Goal: Browse casually

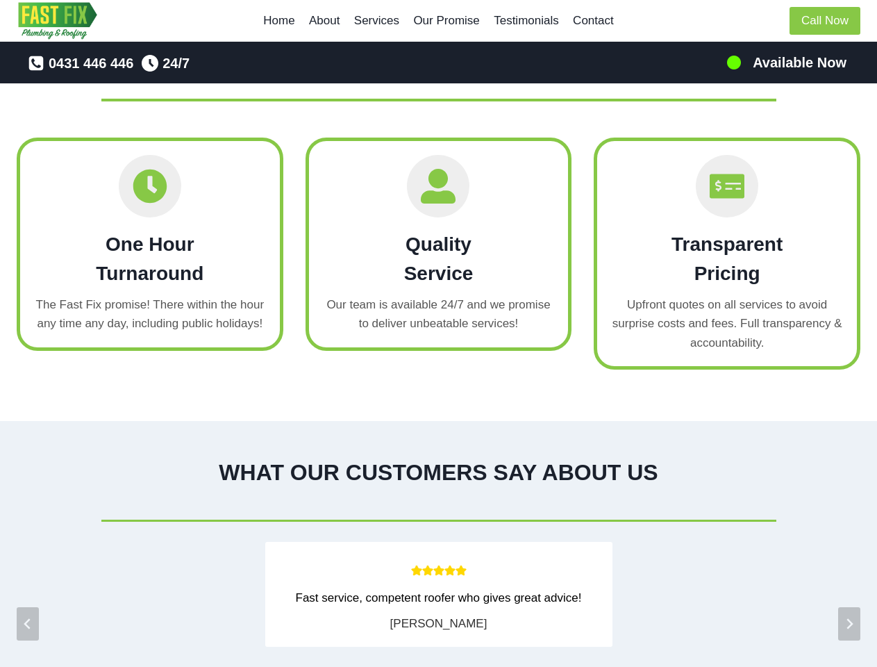
scroll to position [2066, 0]
click at [438, 333] on span "Quality Service Our team is available 24/7 and we promise to deliver unbeatable…" at bounding box center [438, 243] width 267 height 213
click at [28, 618] on icon "Go to last slide" at bounding box center [27, 623] width 11 height 11
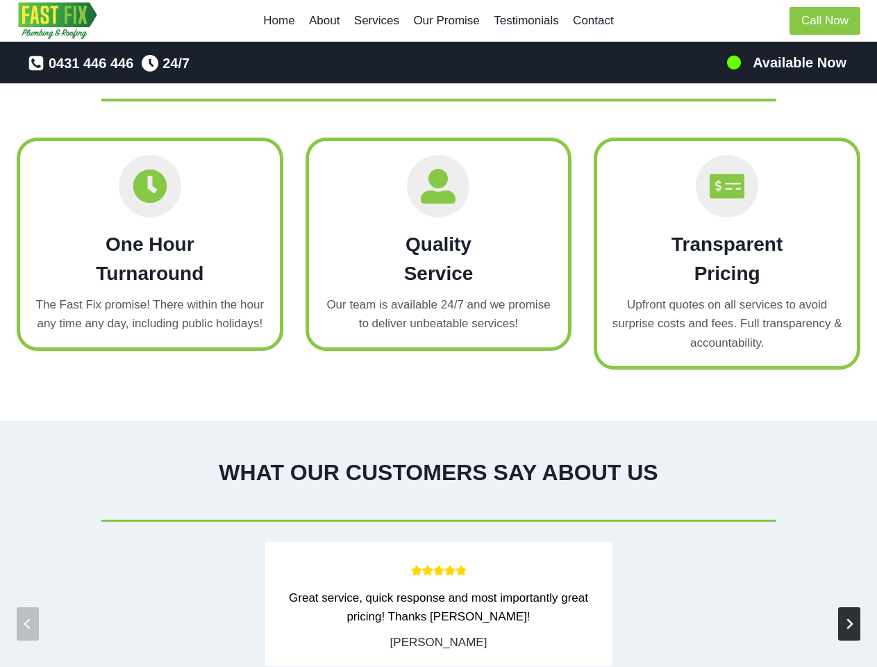
click at [849, 618] on icon "Next slide" at bounding box center [849, 623] width 11 height 11
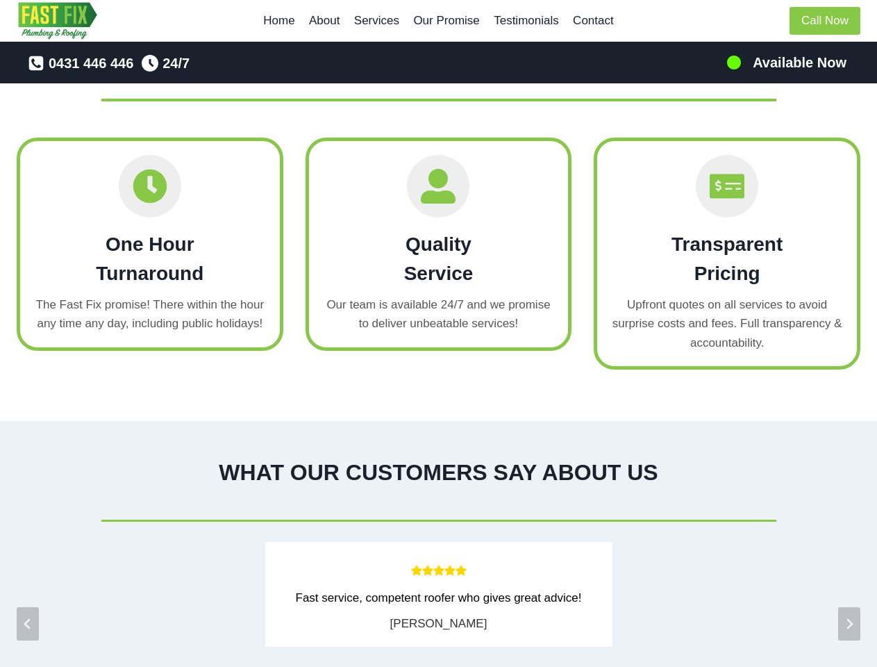
click at [438, 603] on div "Fast service, competent roofer who gives great advice!" at bounding box center [438, 597] width 319 height 19
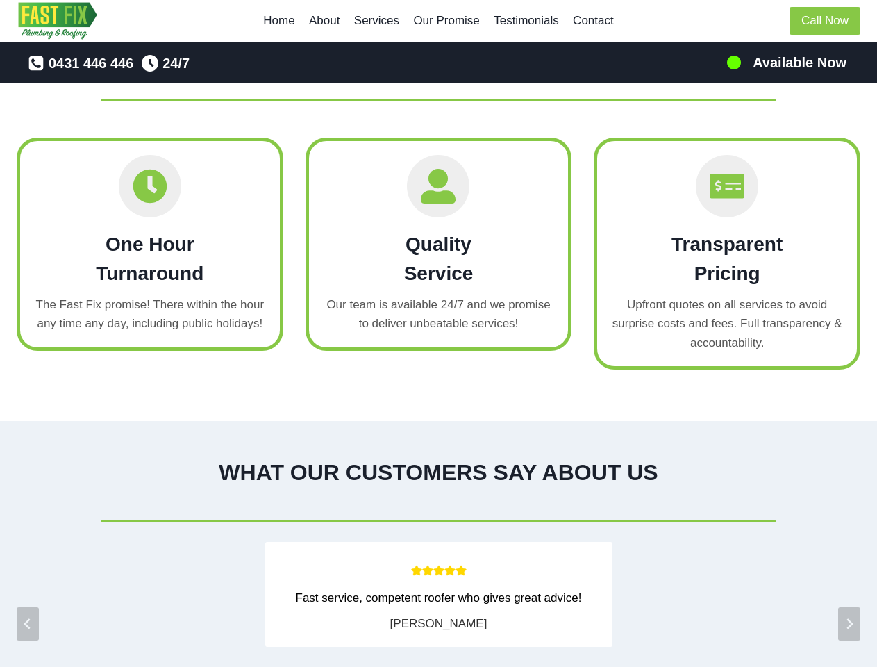
click at [655, 0] on html "Skip to content Home About Services Our Promise Testimonials Contact Call Now P…" at bounding box center [438, 257] width 877 height 4646
